Goal: Find specific page/section: Find specific page/section

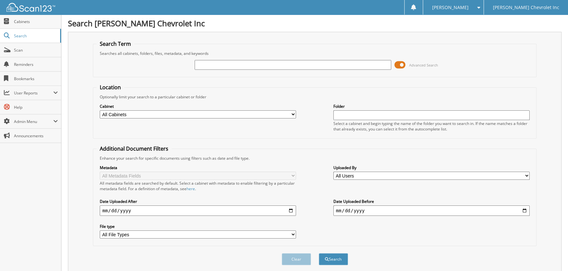
click at [205, 67] on input "text" at bounding box center [293, 65] width 196 height 10
type input "260027"
click at [319, 254] on button "Search" at bounding box center [333, 260] width 29 height 12
click at [402, 63] on span at bounding box center [400, 65] width 11 height 10
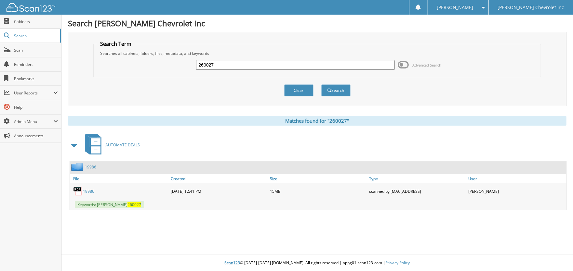
click at [87, 189] on link "19986" at bounding box center [88, 192] width 11 height 6
